Goal: Task Accomplishment & Management: Manage account settings

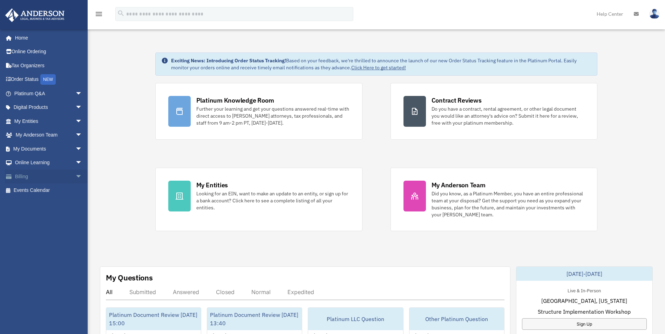
click at [34, 182] on link "Billing arrow_drop_down" at bounding box center [49, 177] width 88 height 14
click at [75, 178] on span "arrow_drop_down" at bounding box center [82, 177] width 14 height 14
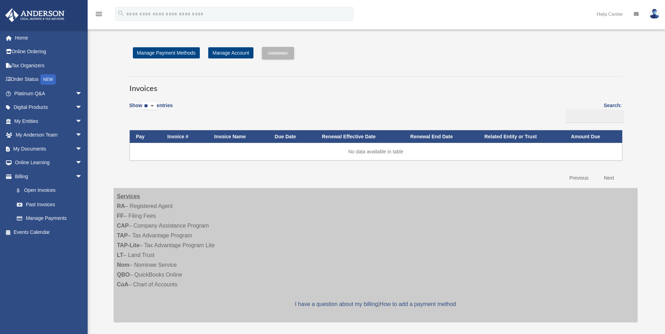
click at [579, 181] on link "Previous" at bounding box center [578, 178] width 29 height 14
click at [156, 104] on select "** ** ** ***" at bounding box center [149, 106] width 14 height 8
select select "**"
click at [143, 102] on select "** ** ** ***" at bounding box center [149, 106] width 14 height 8
click at [50, 204] on link "Past Invoices" at bounding box center [51, 205] width 83 height 14
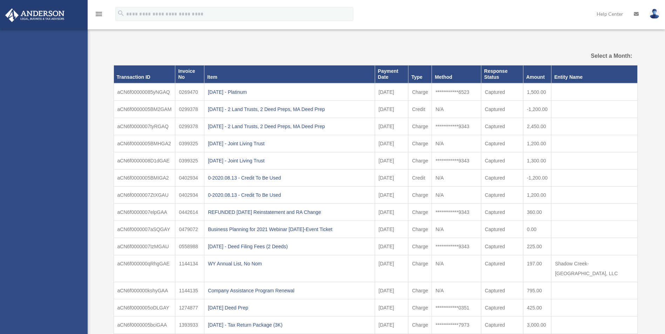
select select
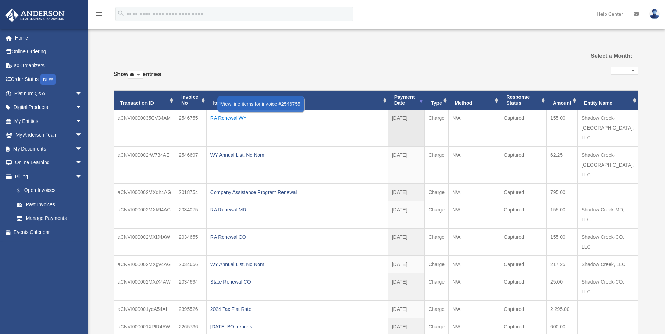
click at [226, 117] on div "RA Renewal WY" at bounding box center [297, 118] width 174 height 10
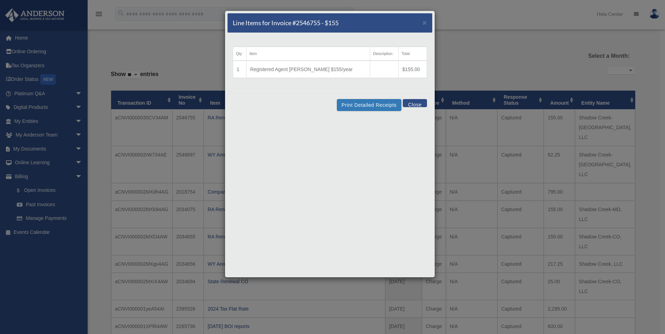
click at [414, 106] on button "Close" at bounding box center [415, 103] width 24 height 8
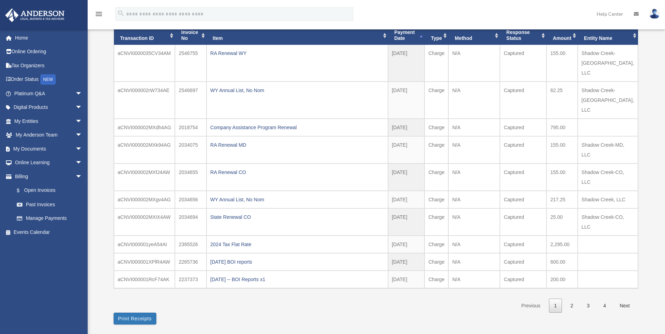
scroll to position [67, 0]
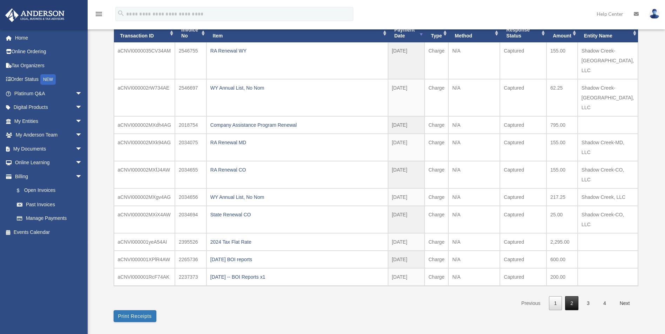
click at [577, 296] on link "2" at bounding box center [571, 303] width 13 height 14
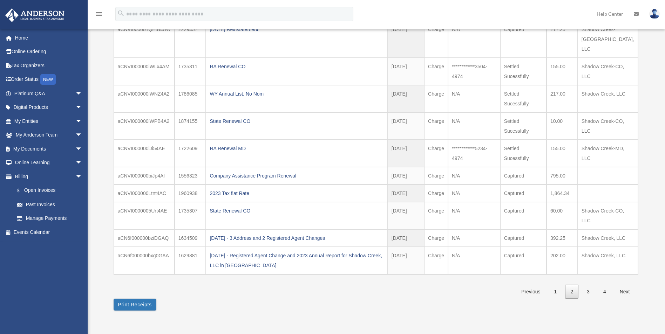
scroll to position [94, 0]
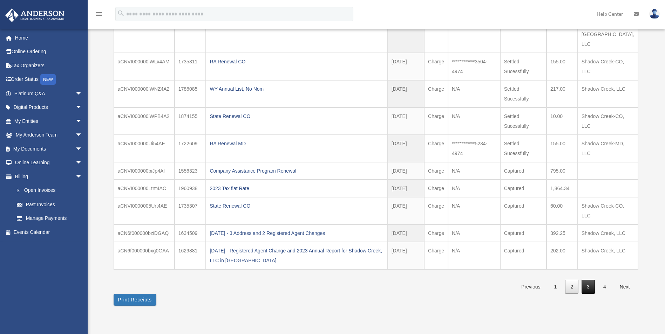
click at [590, 281] on link "3" at bounding box center [587, 287] width 13 height 14
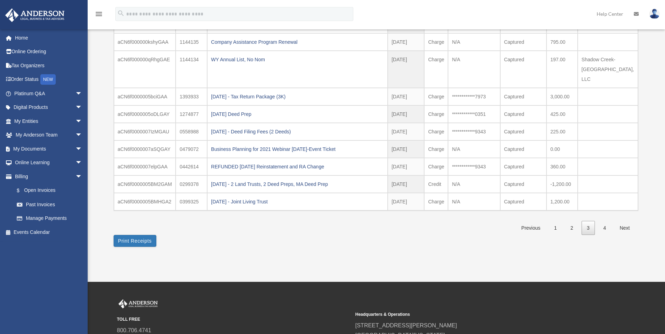
scroll to position [0, 0]
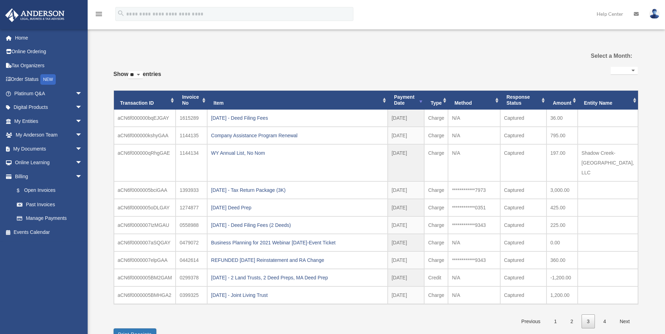
click at [658, 18] on link at bounding box center [654, 13] width 21 height 31
click at [536, 63] on link "Logout" at bounding box center [549, 61] width 70 height 14
